Goal: Book appointment/travel/reservation

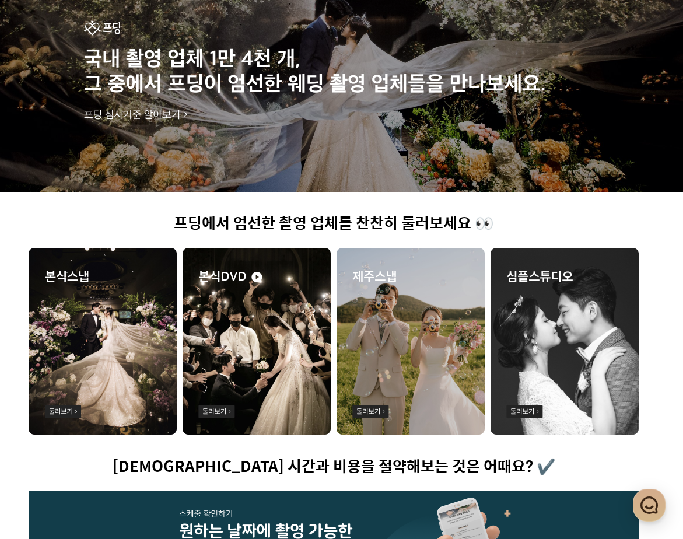
scroll to position [0, 86]
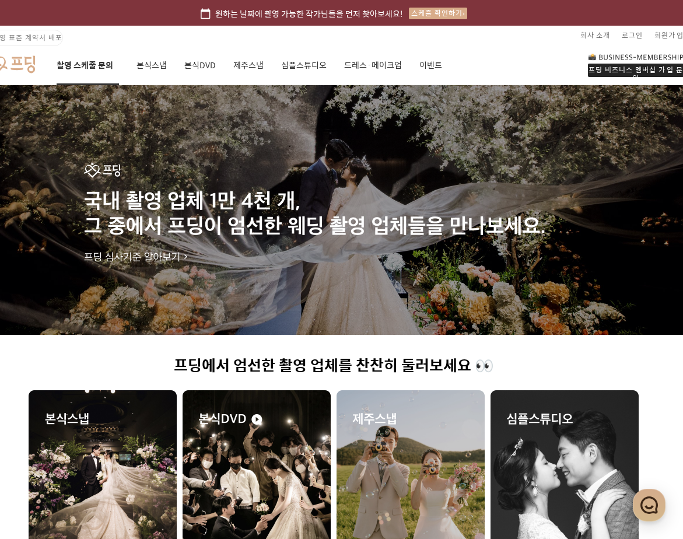
click at [93, 60] on link "촬영 스케줄 문의" at bounding box center [88, 65] width 62 height 40
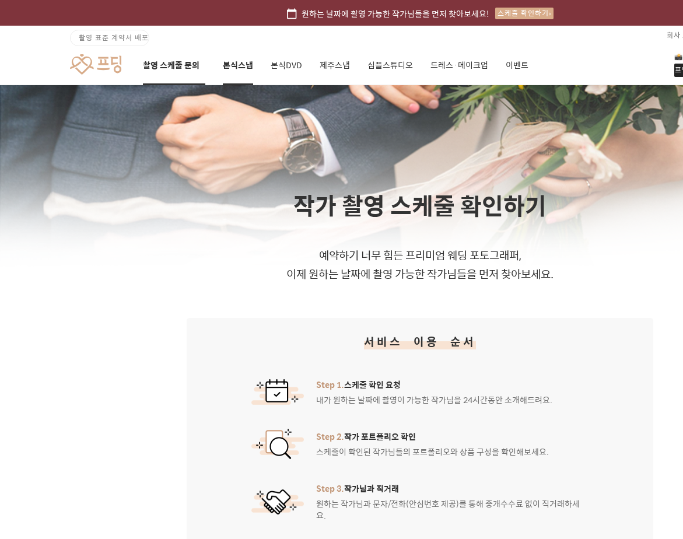
click at [240, 70] on link "본식스냅" at bounding box center [238, 65] width 30 height 40
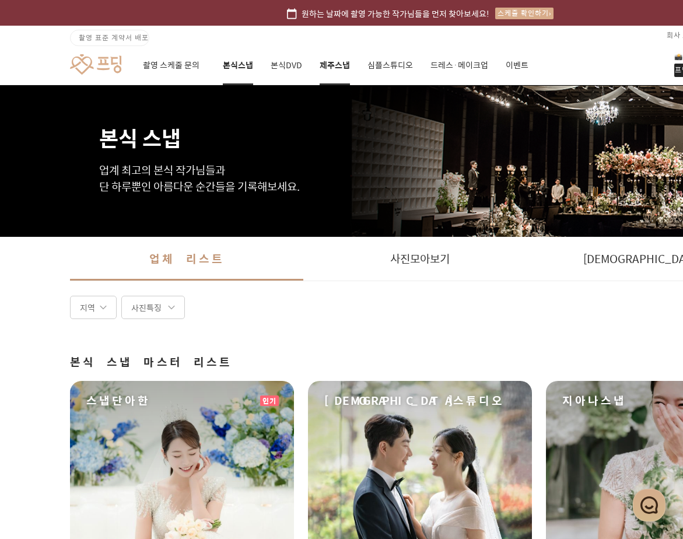
click at [345, 67] on link "제주스냅" at bounding box center [335, 65] width 30 height 40
